Goal: Task Accomplishment & Management: Manage account settings

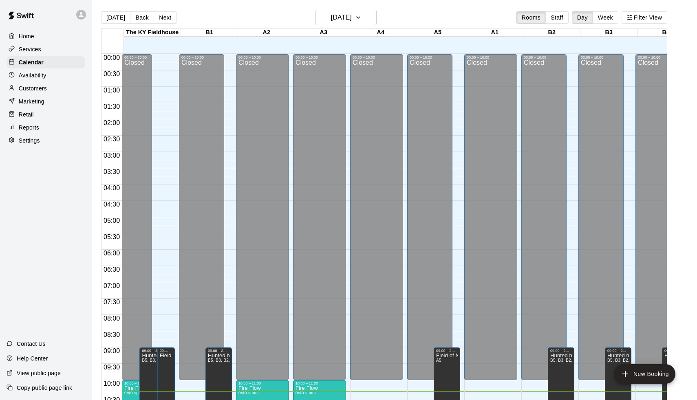
scroll to position [292, 0]
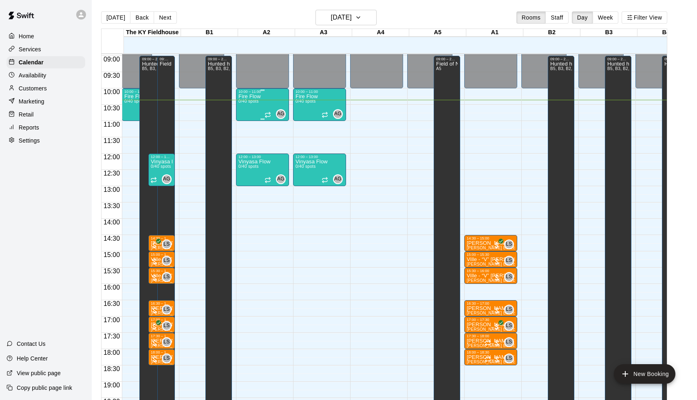
click at [264, 106] on div "Fire Flow 0/40 spots AG 0" at bounding box center [262, 294] width 48 height 400
click at [255, 139] on button "delete" at bounding box center [248, 141] width 16 height 16
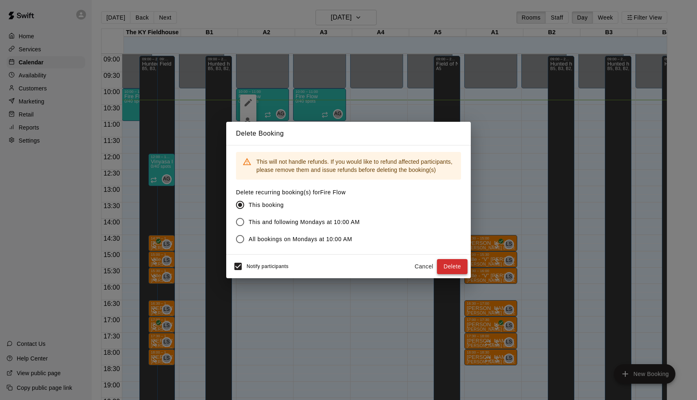
click at [440, 266] on button "Delete" at bounding box center [452, 266] width 31 height 15
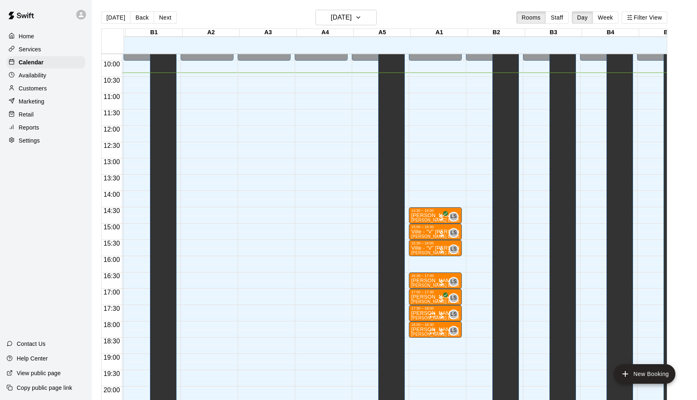
scroll to position [320, 55]
click at [443, 316] on div at bounding box center [437, 315] width 16 height 8
click at [435, 342] on img "edit" at bounding box center [438, 338] width 9 height 9
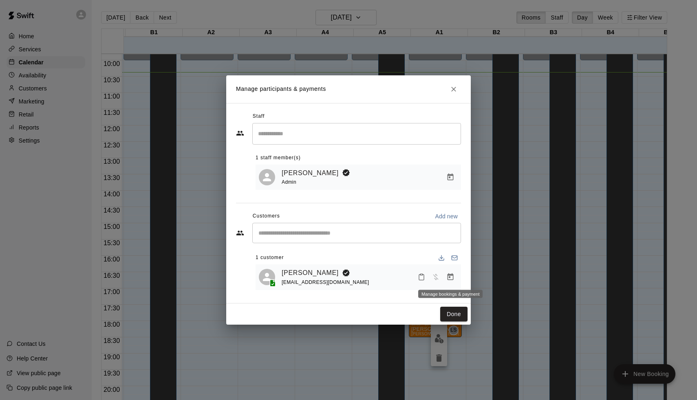
click at [451, 279] on icon "Manage bookings & payment" at bounding box center [450, 277] width 8 height 8
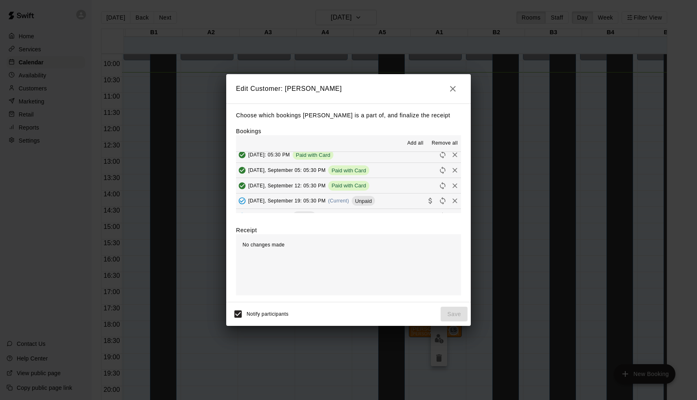
scroll to position [42, 0]
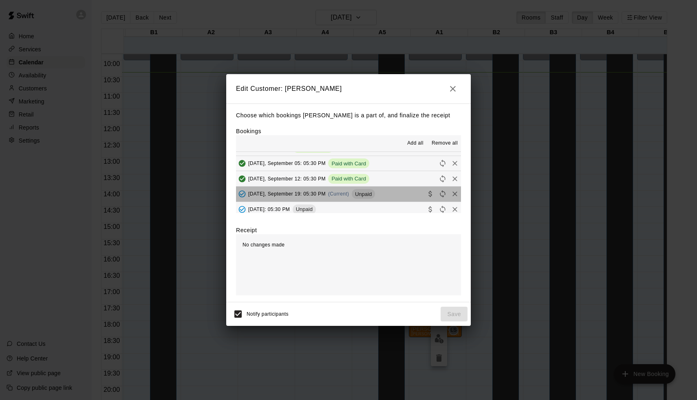
click at [354, 191] on span "Unpaid" at bounding box center [363, 194] width 23 height 6
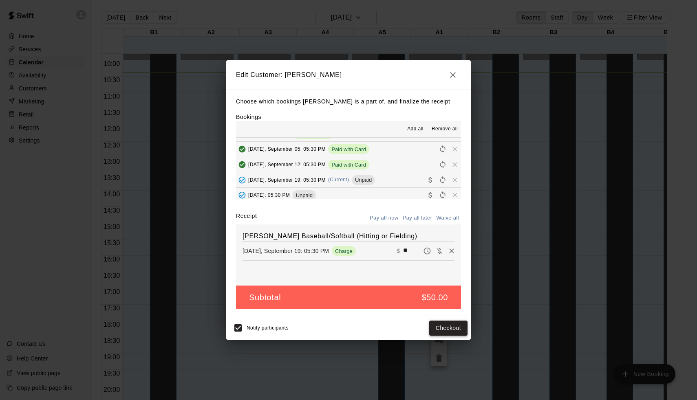
click at [445, 328] on button "Checkout" at bounding box center [448, 328] width 38 height 15
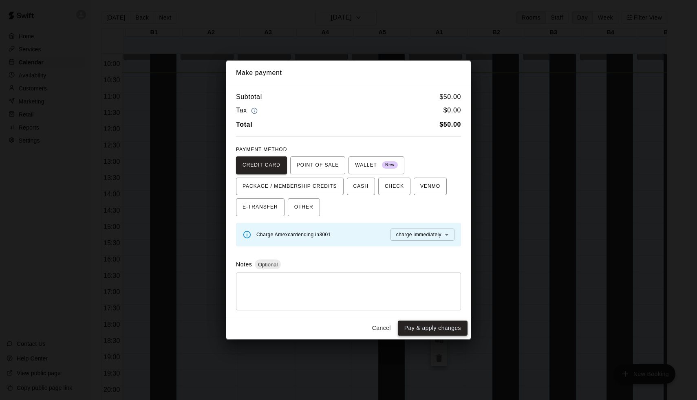
click at [431, 330] on button "Pay & apply changes" at bounding box center [433, 328] width 70 height 15
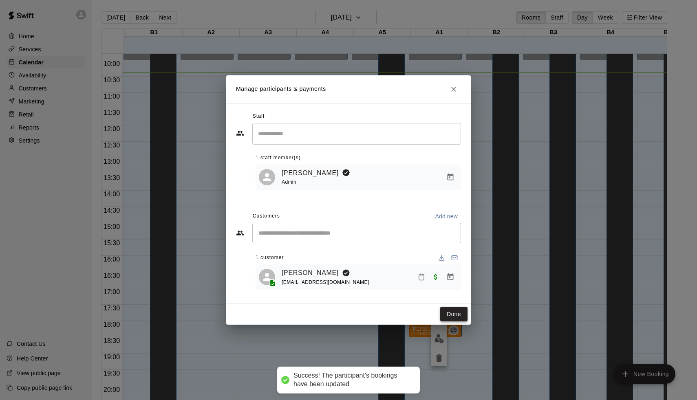
click at [447, 312] on button "Done" at bounding box center [453, 314] width 27 height 15
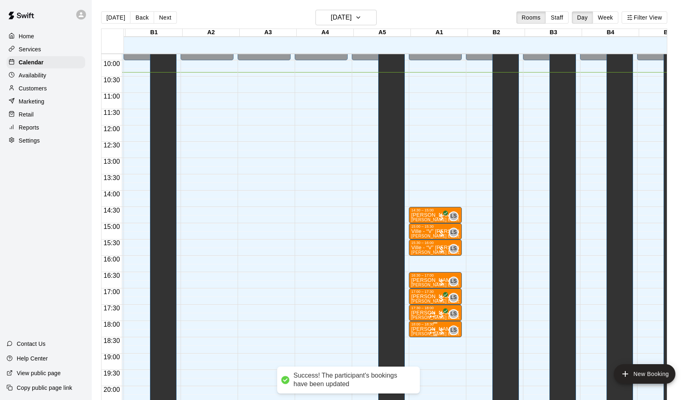
click at [444, 331] on div at bounding box center [437, 331] width 16 height 8
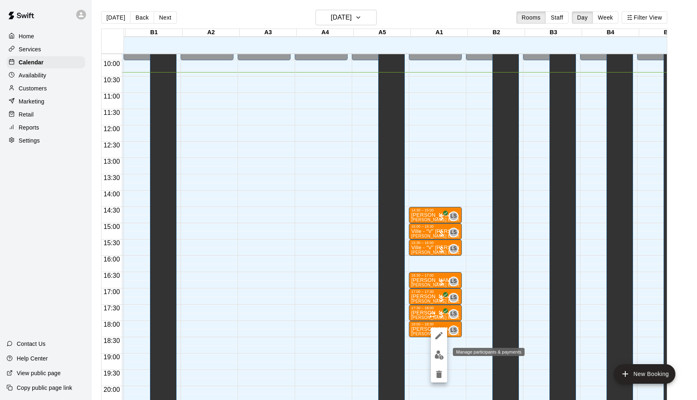
click at [440, 351] on img "edit" at bounding box center [438, 354] width 9 height 9
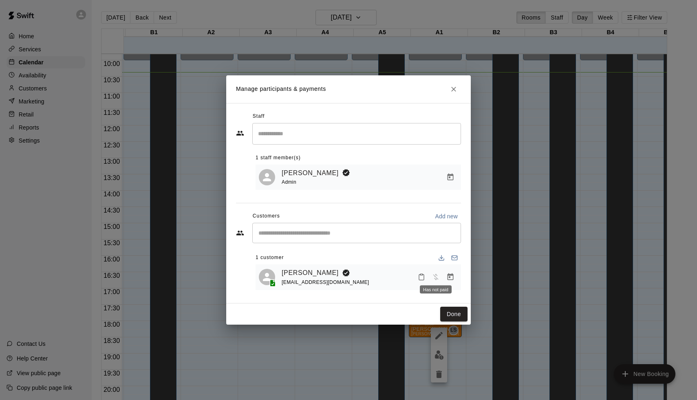
click at [448, 279] on icon "Manage bookings & payment" at bounding box center [450, 276] width 6 height 7
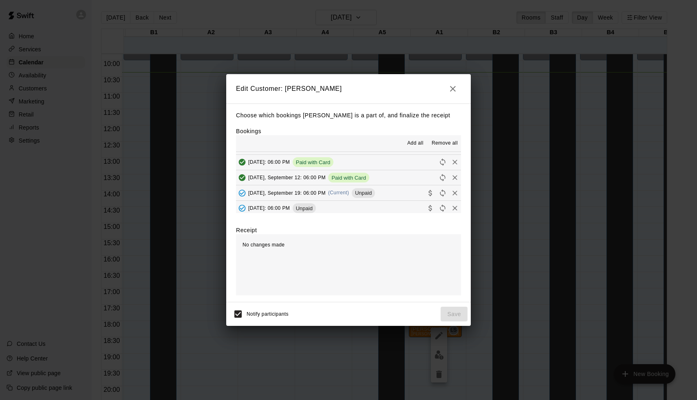
scroll to position [29, 0]
click at [370, 189] on span "Unpaid" at bounding box center [363, 192] width 23 height 6
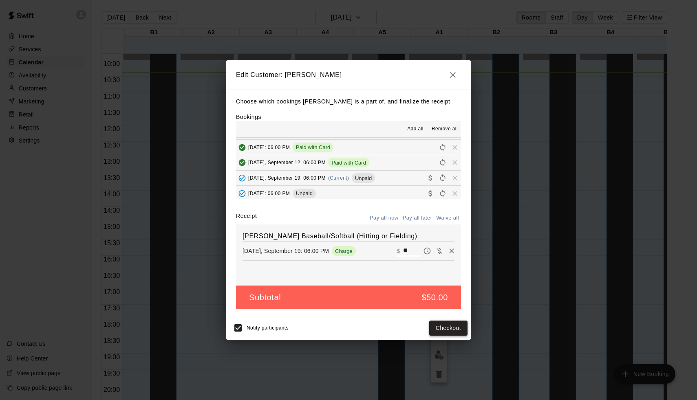
click at [442, 329] on button "Checkout" at bounding box center [448, 328] width 38 height 15
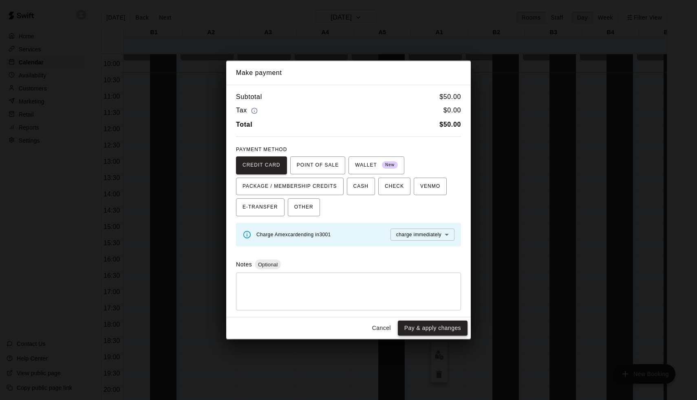
click at [437, 322] on button "Pay & apply changes" at bounding box center [433, 328] width 70 height 15
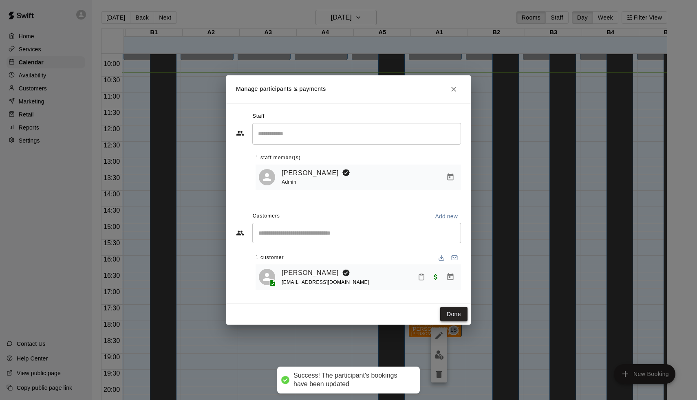
click at [451, 311] on button "Done" at bounding box center [453, 314] width 27 height 15
